Goal: Task Accomplishment & Management: Manage account settings

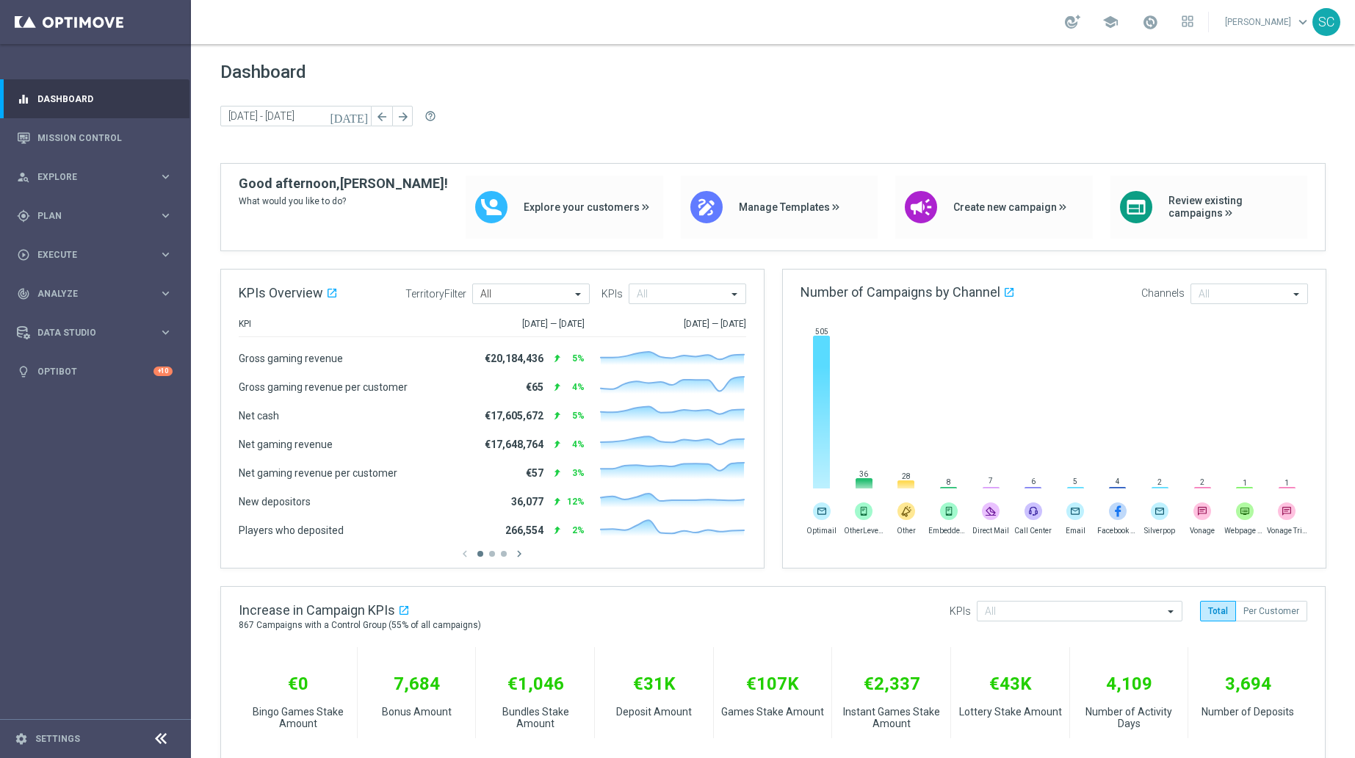
click at [1303, 21] on span "keyboard_arrow_down" at bounding box center [1303, 22] width 16 height 16
click at [57, 737] on link "Settings" at bounding box center [57, 738] width 45 height 9
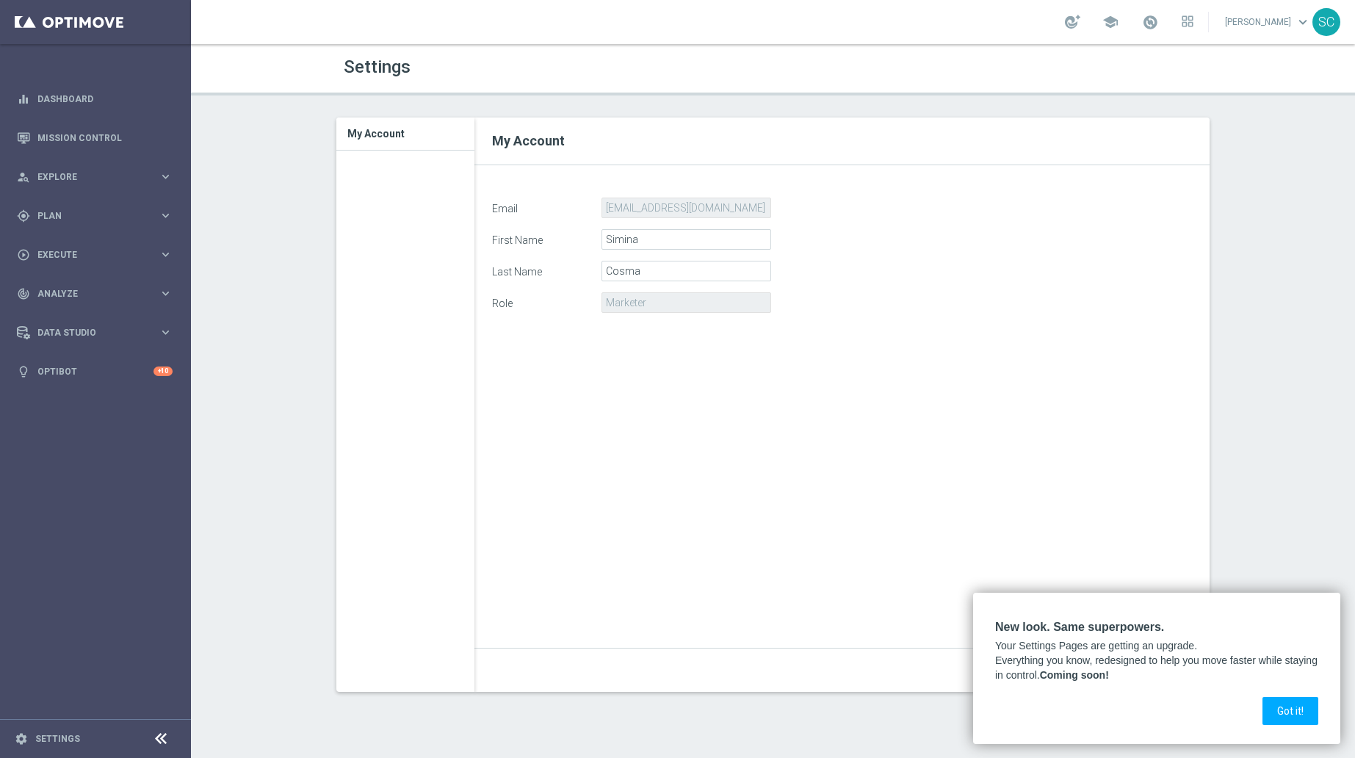
click at [1279, 704] on button "Got it!" at bounding box center [1290, 711] width 56 height 28
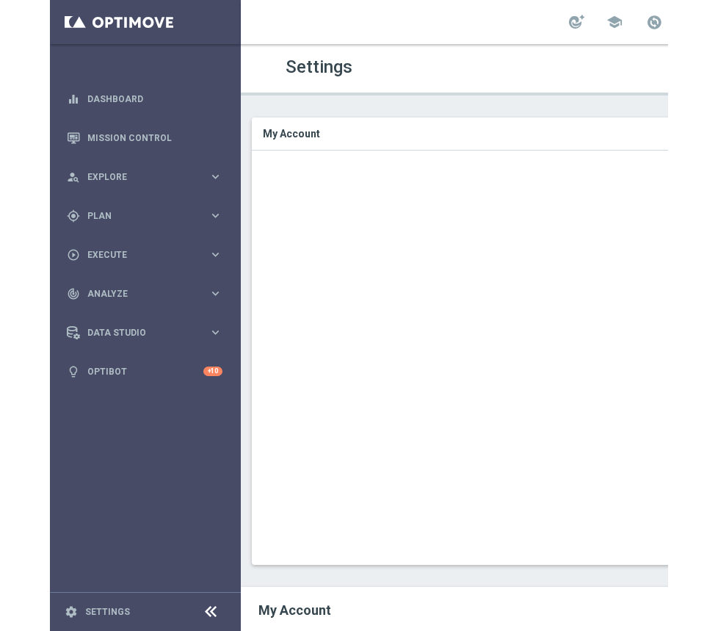
scroll to position [0, 278]
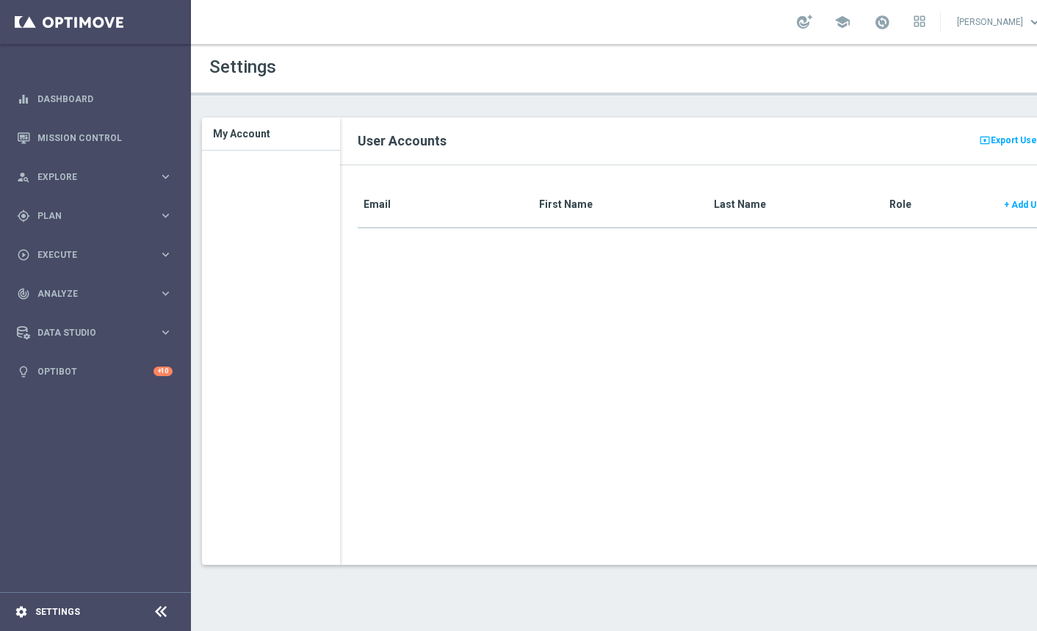
click at [68, 605] on div "settings Settings" at bounding box center [73, 611] width 147 height 13
click at [169, 613] on div at bounding box center [160, 612] width 27 height 23
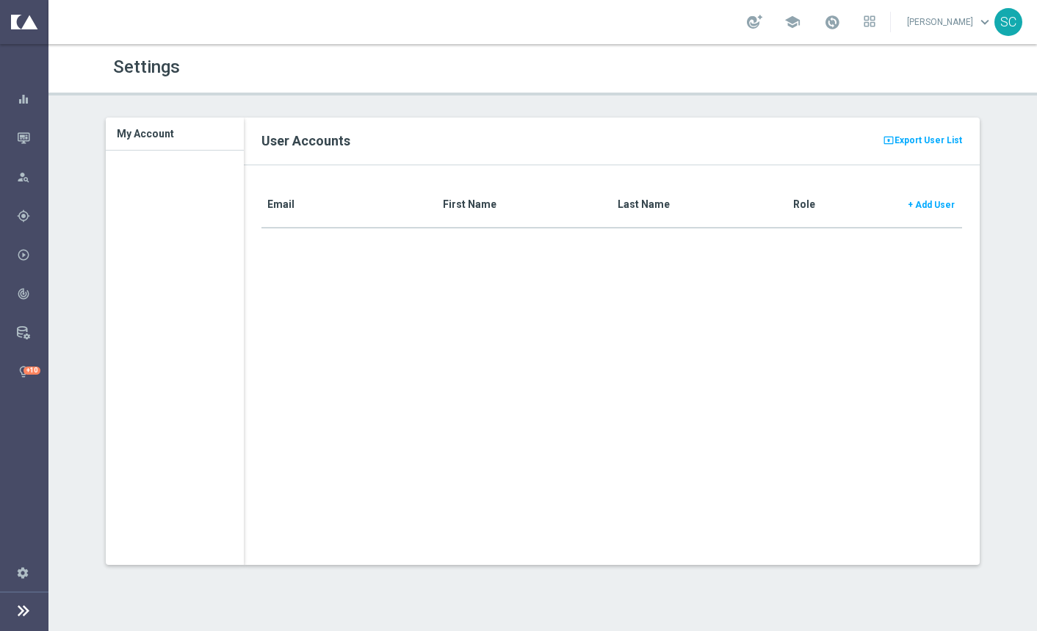
click at [21, 611] on icon at bounding box center [24, 610] width 18 height 18
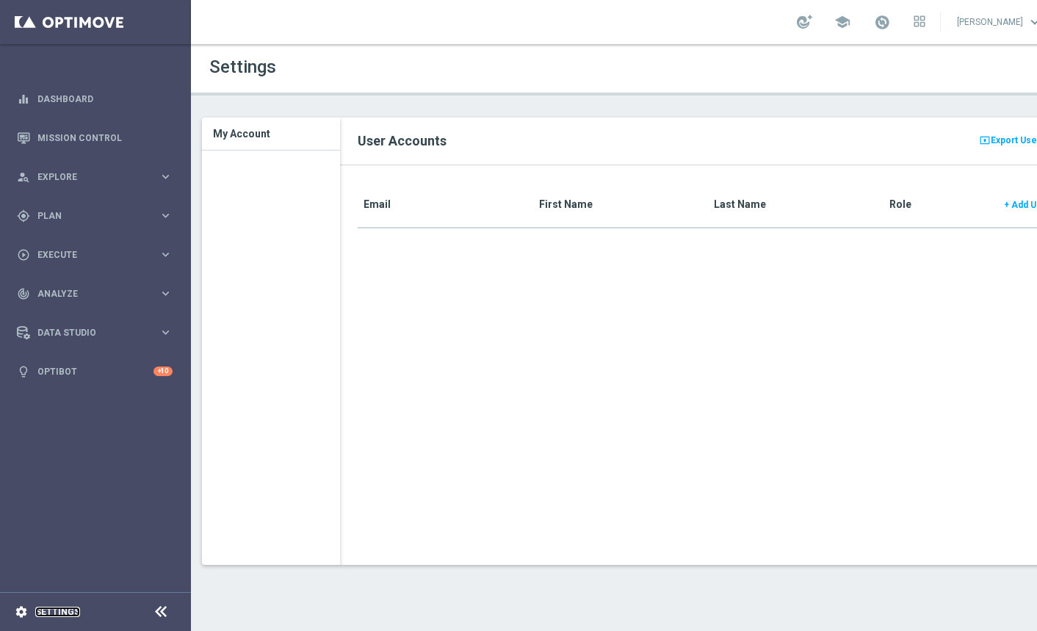
click at [42, 613] on link "Settings" at bounding box center [57, 611] width 45 height 9
click at [618, 21] on link "[PERSON_NAME] keyboard_arrow_down" at bounding box center [999, 22] width 89 height 22
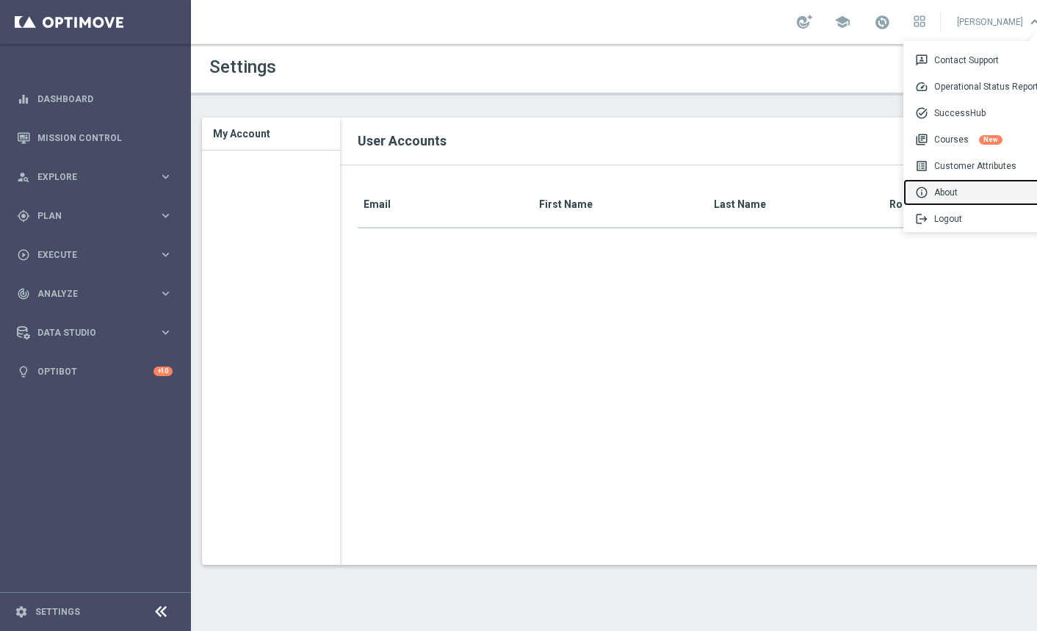
click at [618, 189] on div "info About" at bounding box center [976, 192] width 146 height 26
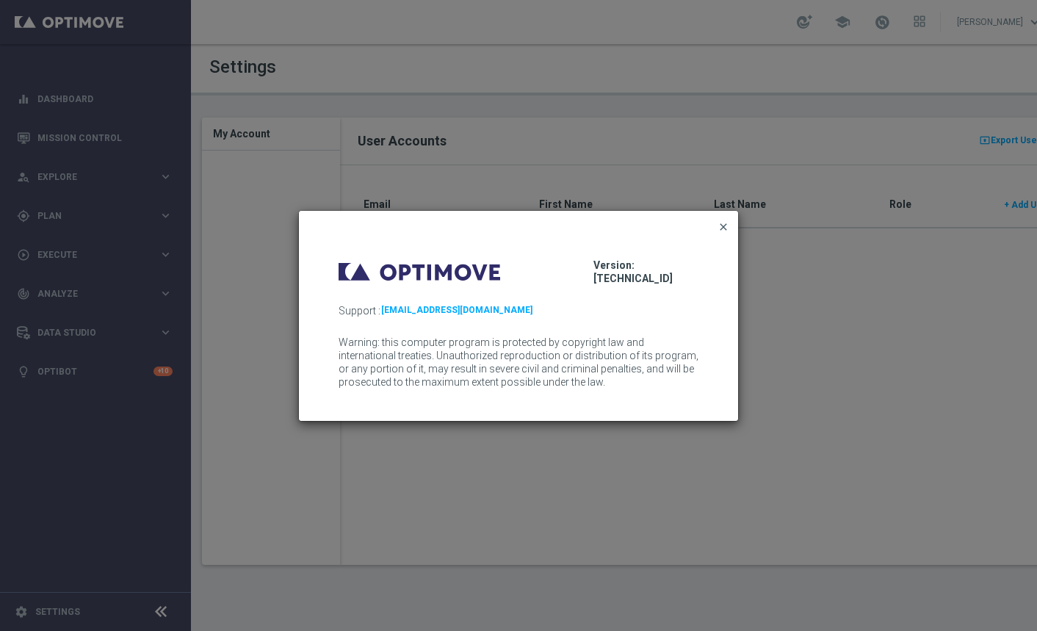
click at [618, 229] on span "close" at bounding box center [723, 227] width 12 height 12
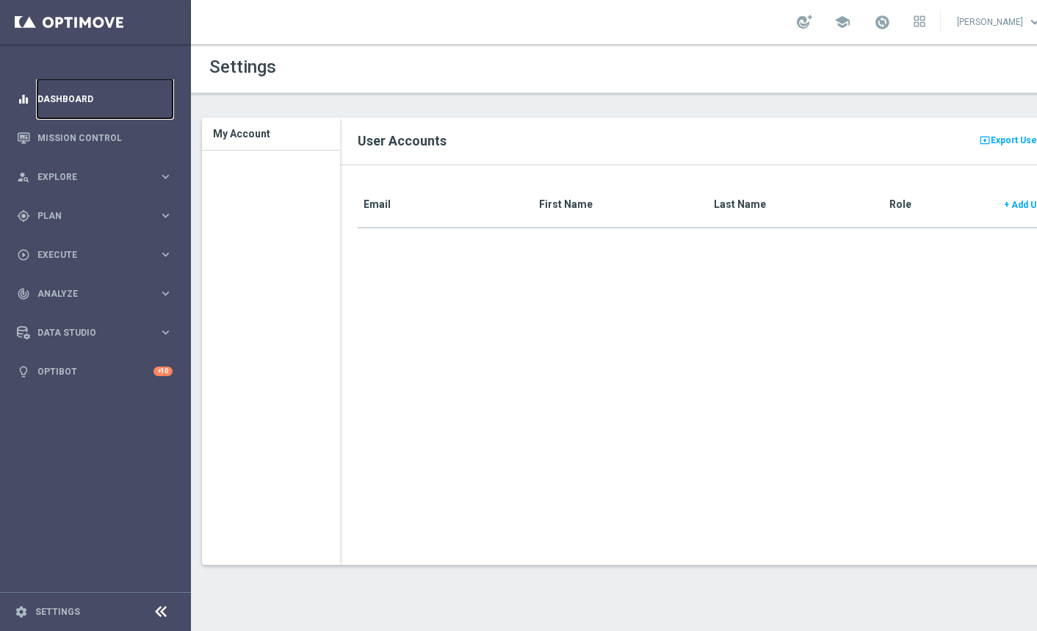
click at [76, 97] on link "Dashboard" at bounding box center [104, 98] width 135 height 39
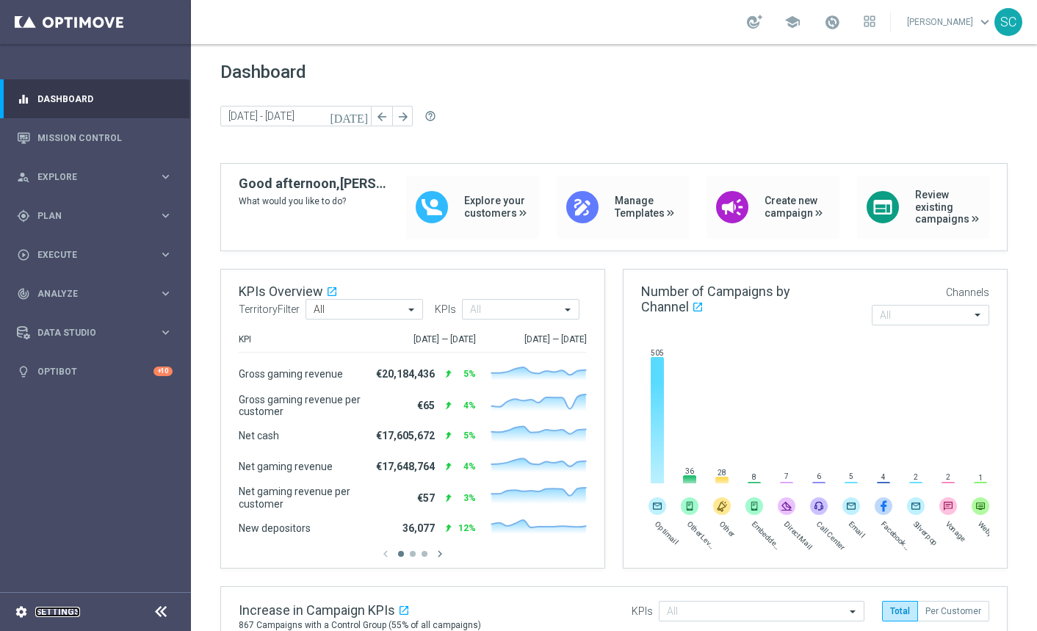
click at [51, 615] on link "Settings" at bounding box center [57, 611] width 45 height 9
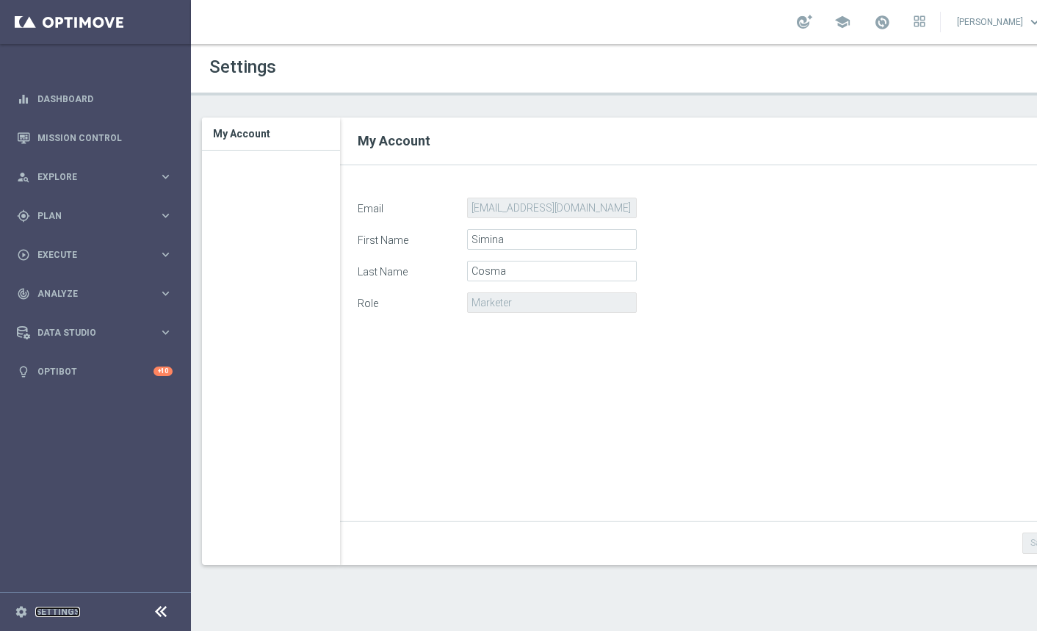
scroll to position [1, 0]
